Goal: Transaction & Acquisition: Purchase product/service

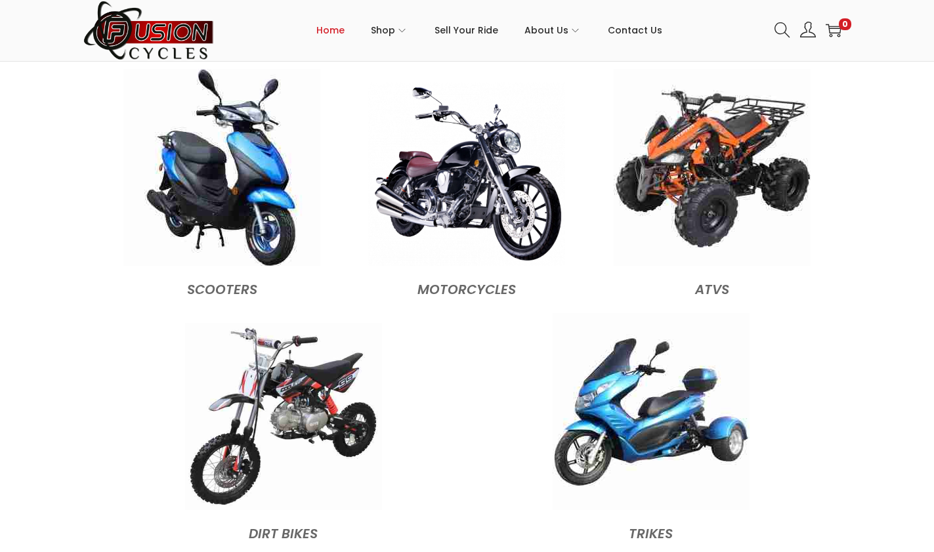
scroll to position [1266, 0]
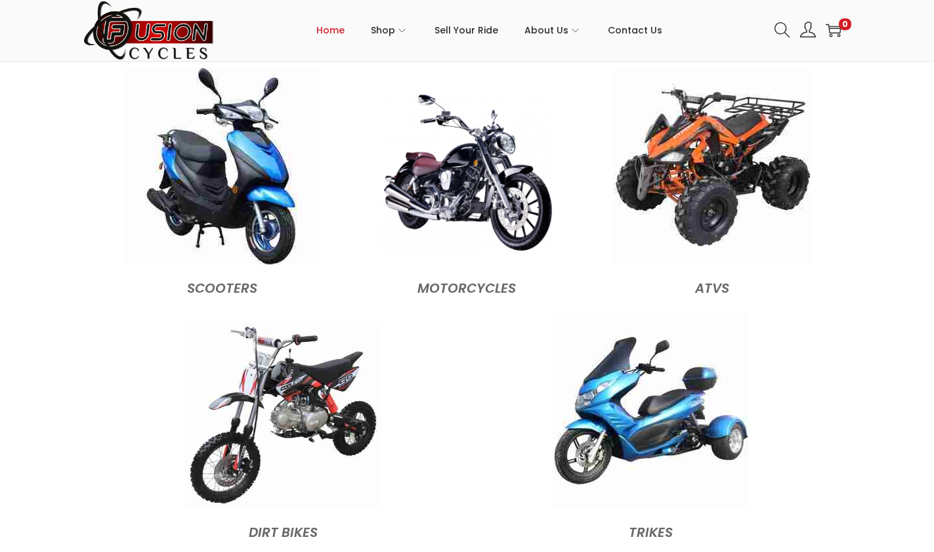
click at [473, 148] on img at bounding box center [466, 173] width 177 height 165
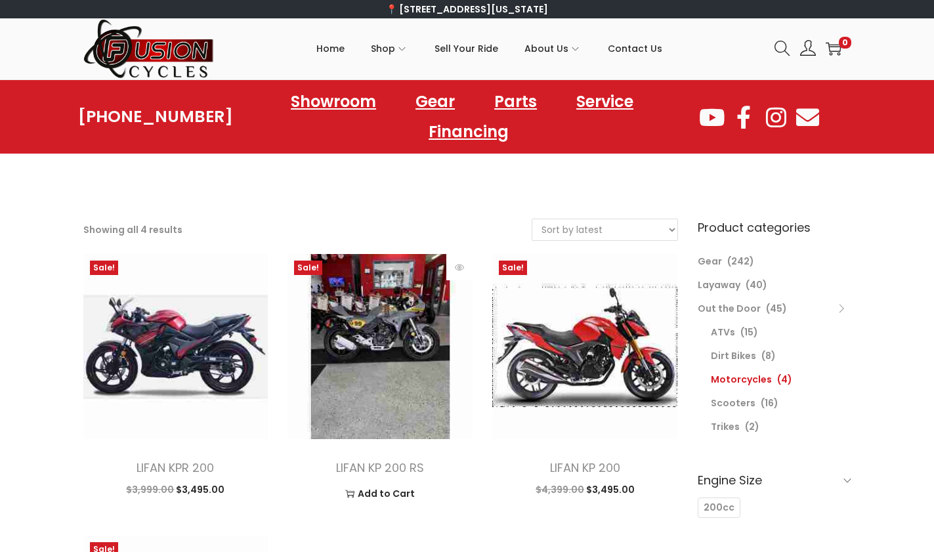
click at [372, 323] on img at bounding box center [379, 346] width 185 height 185
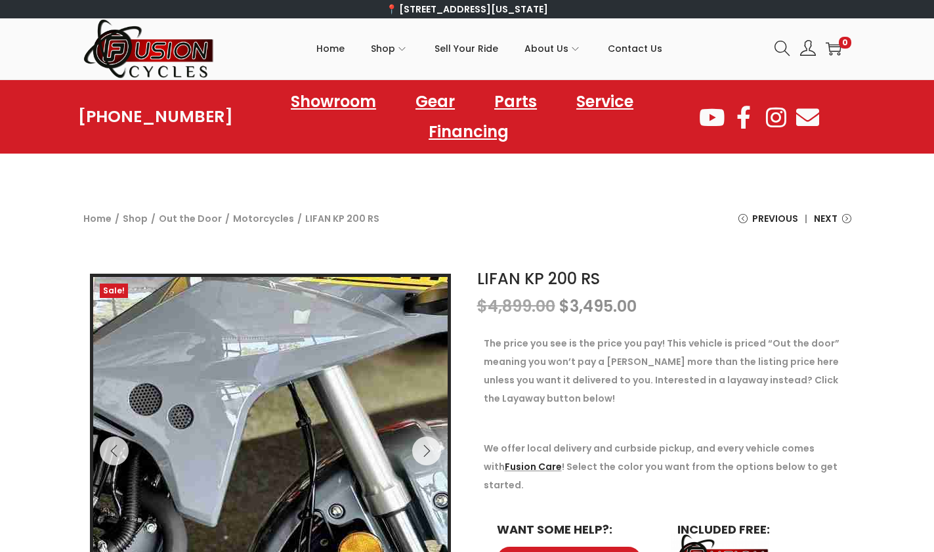
click at [341, 464] on img at bounding box center [6, 429] width 1680 height 1260
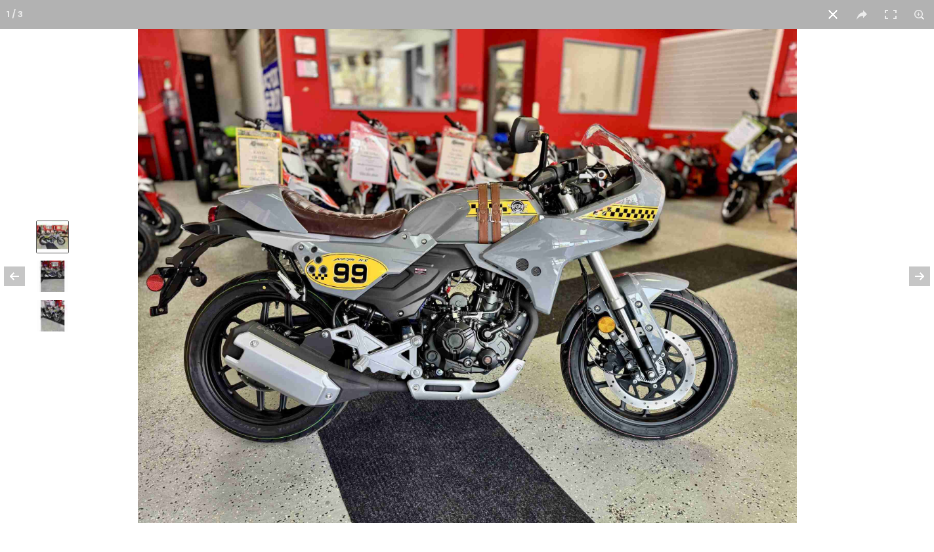
click at [52, 312] on img at bounding box center [52, 315] width 31 height 31
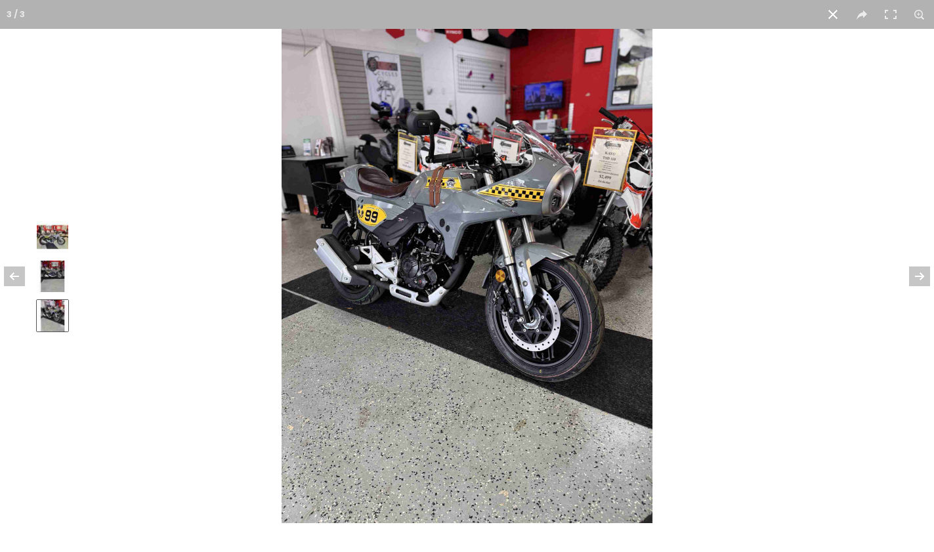
click at [54, 276] on img at bounding box center [52, 276] width 31 height 31
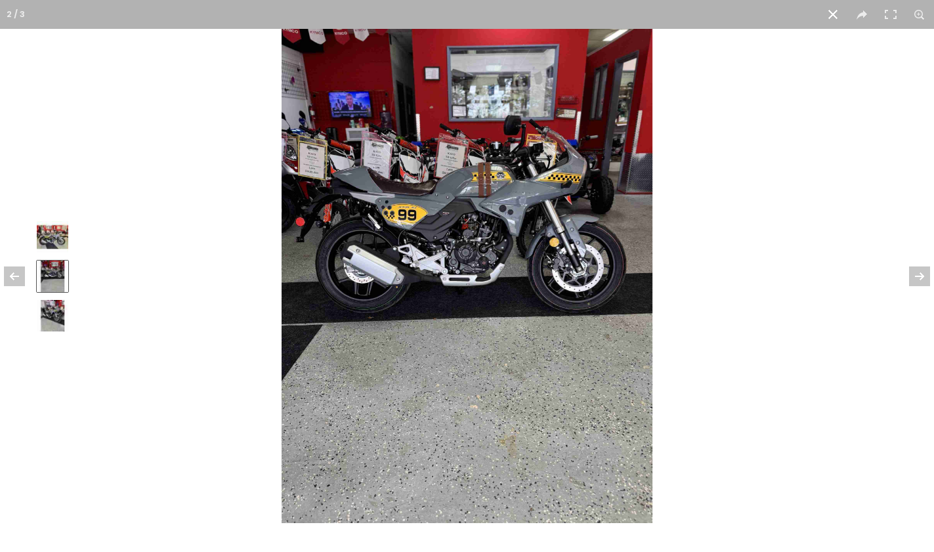
click at [57, 238] on img at bounding box center [52, 236] width 31 height 31
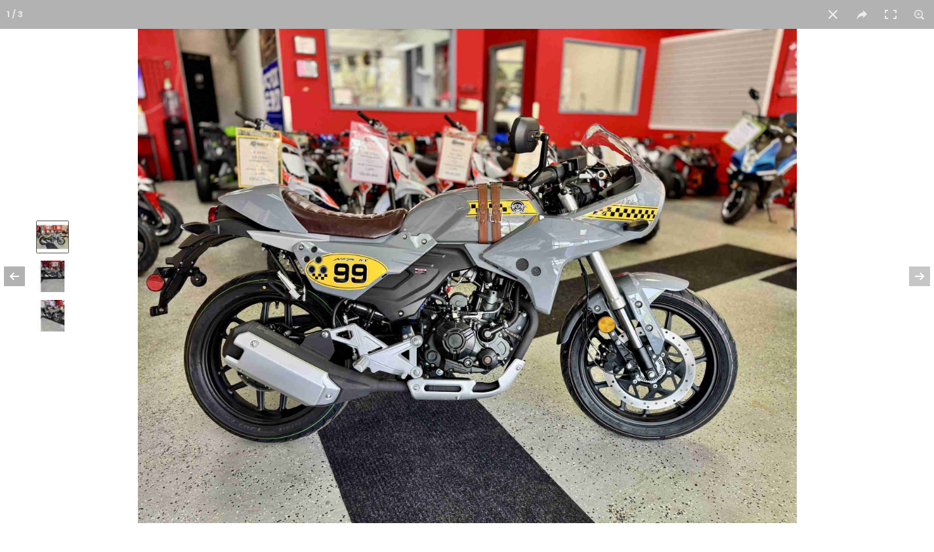
click at [5, 277] on button at bounding box center [23, 276] width 46 height 66
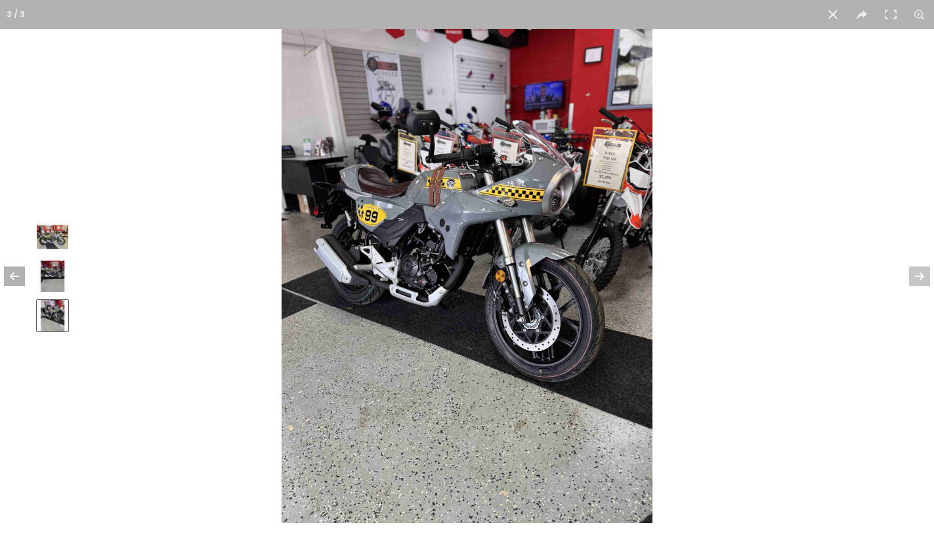
click at [12, 274] on button at bounding box center [23, 276] width 46 height 66
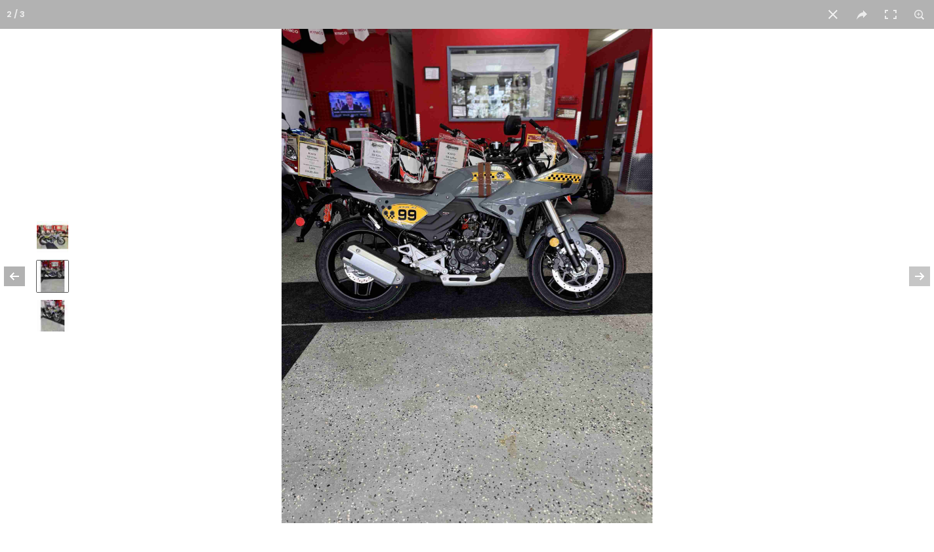
click at [12, 274] on button at bounding box center [23, 276] width 46 height 66
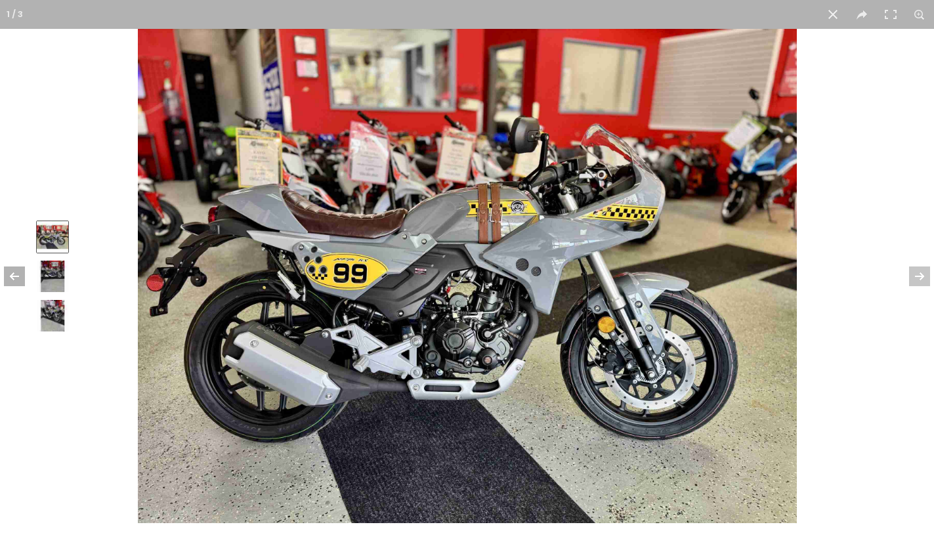
click at [12, 274] on button at bounding box center [23, 276] width 46 height 66
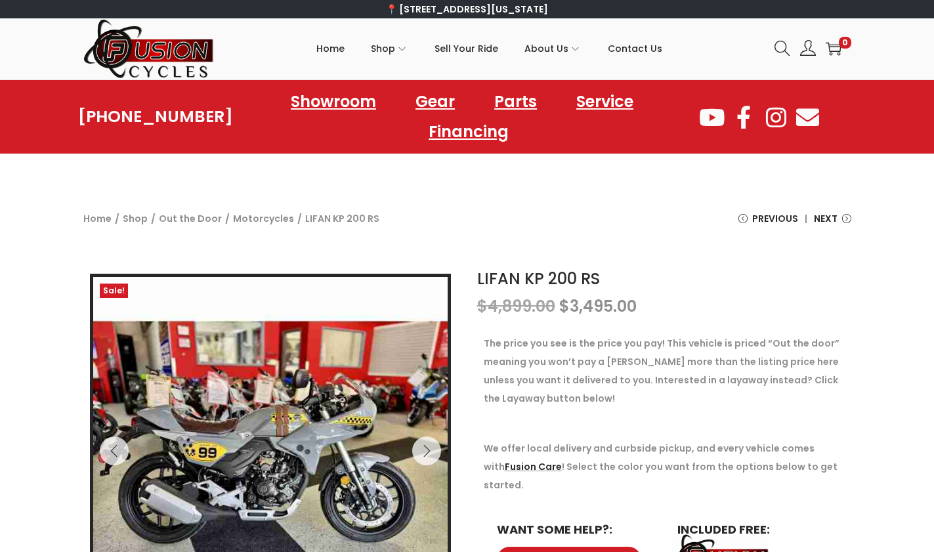
click at [870, 353] on div "Sale! 3 / 3 LIFAN KP 200 RS $ 4,899.00 Original price was: $4,899.00. $ 3,495.0…" at bounding box center [467, 531] width 934 height 540
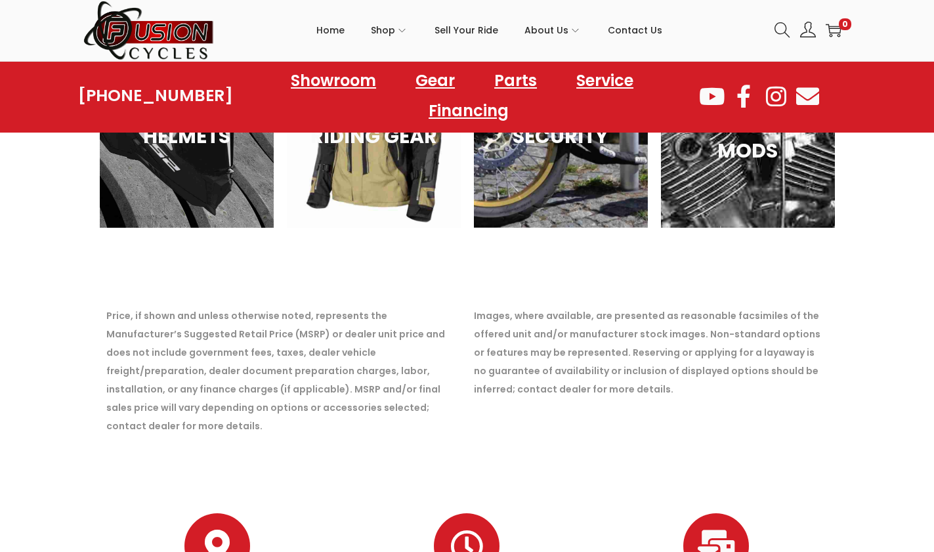
scroll to position [1356, 0]
